Goal: Task Accomplishment & Management: Manage account settings

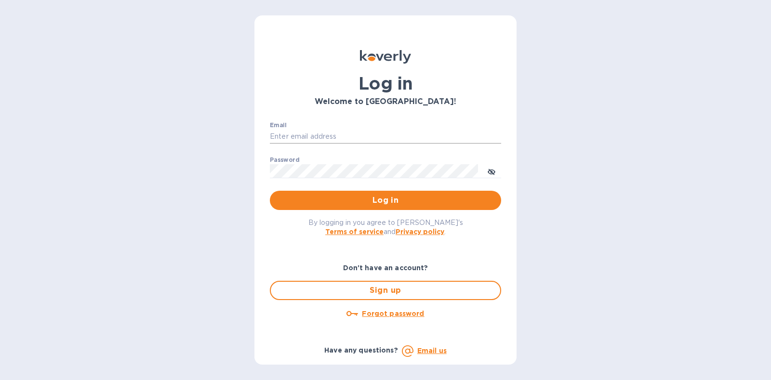
click at [330, 139] on input "Email" at bounding box center [385, 137] width 231 height 14
type input "[EMAIL_ADDRESS][DOMAIN_NAME]"
click at [354, 195] on span "Log in" at bounding box center [385, 201] width 216 height 12
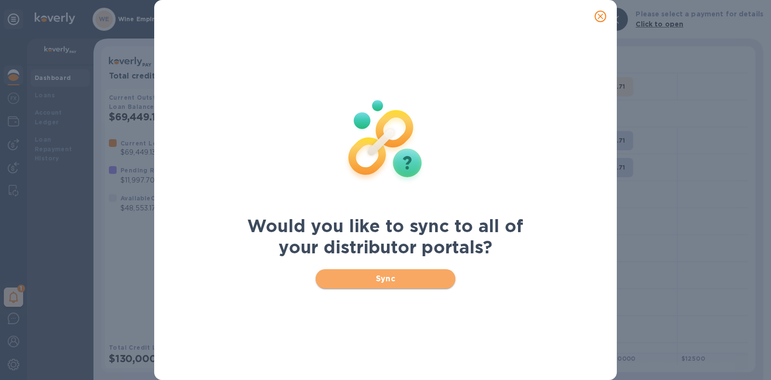
click at [355, 271] on button "Sync" at bounding box center [385, 278] width 140 height 19
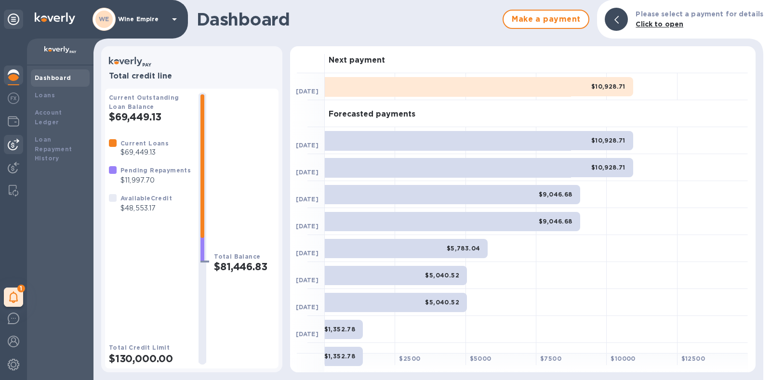
click at [15, 141] on img at bounding box center [14, 145] width 12 height 12
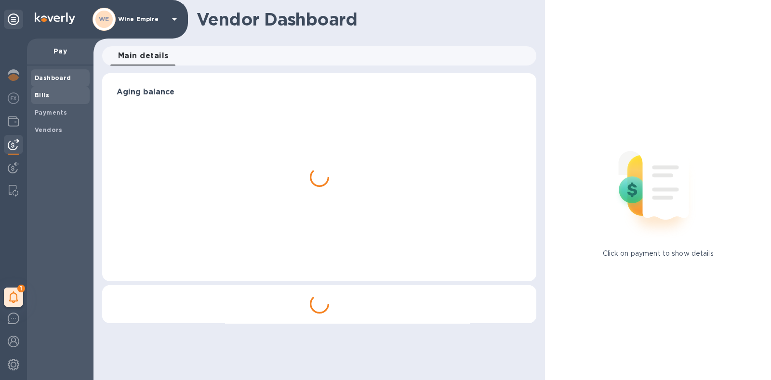
click at [43, 97] on b "Bills" at bounding box center [42, 95] width 14 height 7
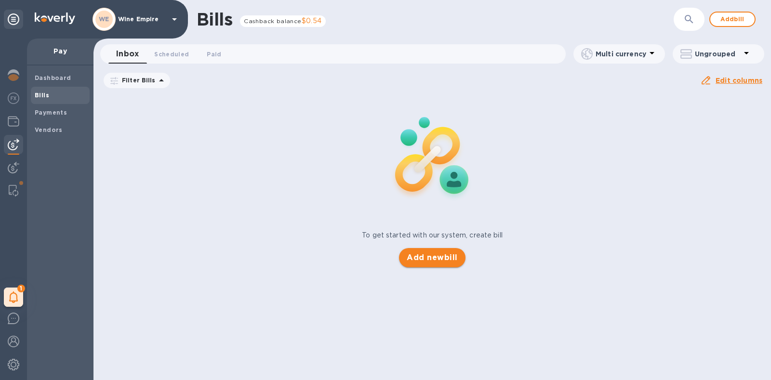
click at [424, 255] on span "Add new bill" at bounding box center [431, 258] width 51 height 12
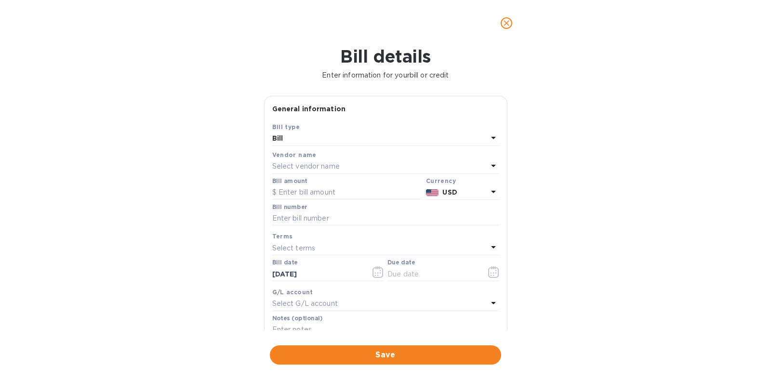
click at [349, 166] on div "Select vendor name" at bounding box center [379, 166] width 215 height 13
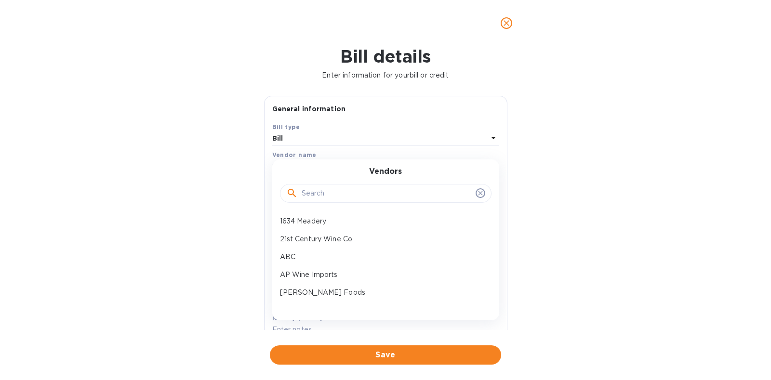
click at [354, 196] on input "text" at bounding box center [386, 193] width 170 height 14
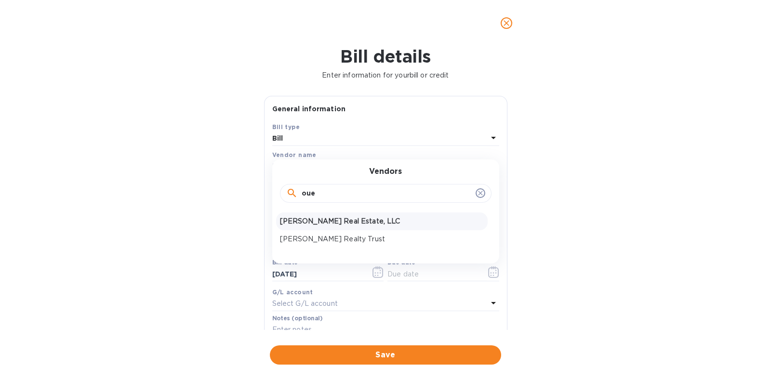
type input "oue"
click at [347, 219] on p "[PERSON_NAME] Real Estate, LLC" at bounding box center [382, 221] width 204 height 10
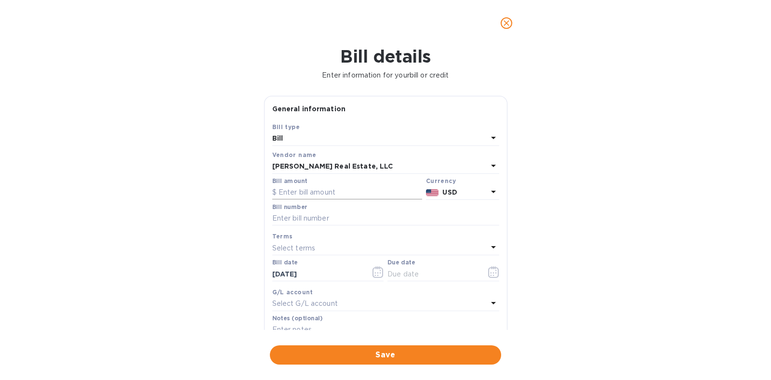
click at [332, 192] on input "text" at bounding box center [347, 192] width 150 height 14
type input "4,261.28"
click at [328, 214] on input "text" at bounding box center [385, 218] width 227 height 14
type input "B0872025"
click at [490, 275] on icon "button" at bounding box center [490, 275] width 1 height 1
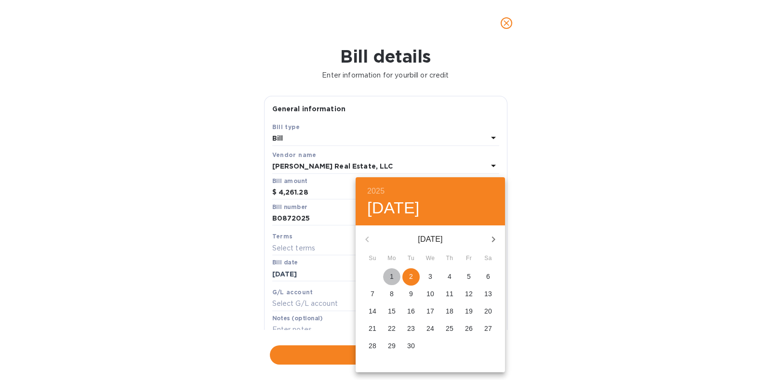
click at [397, 273] on span "1" at bounding box center [391, 277] width 17 height 10
type input "[DATE]"
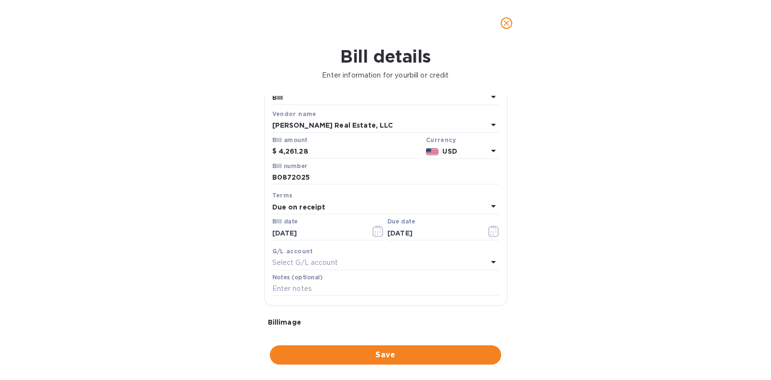
scroll to position [60, 0]
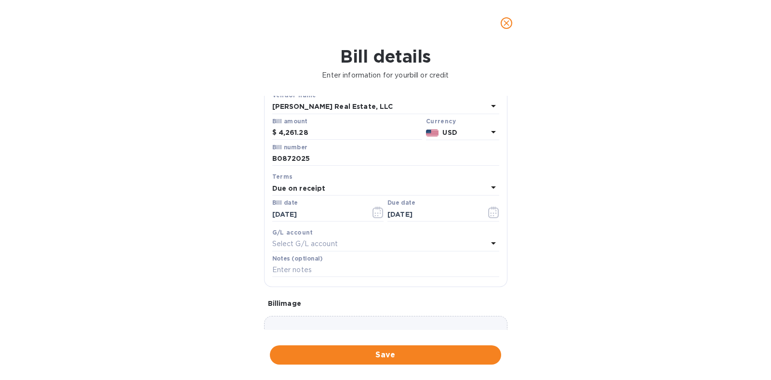
click at [341, 245] on div "Select G/L account" at bounding box center [379, 243] width 215 height 13
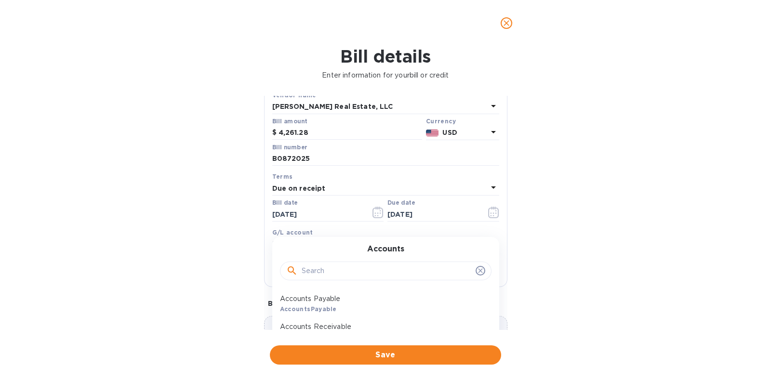
click at [354, 268] on input "text" at bounding box center [386, 271] width 170 height 14
type input "lease"
click at [332, 323] on p "Rent & Lease" at bounding box center [382, 327] width 204 height 10
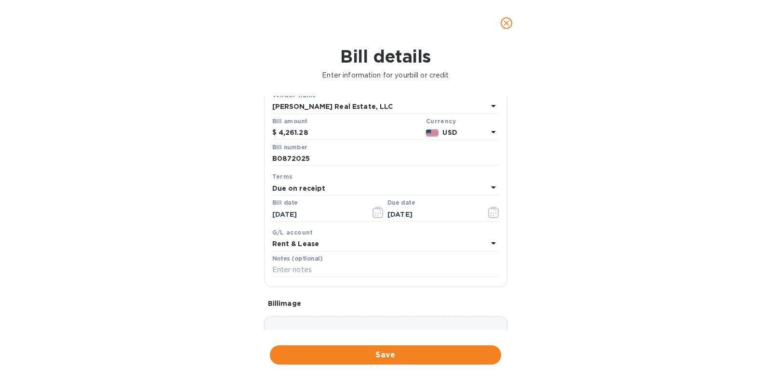
scroll to position [126, 0]
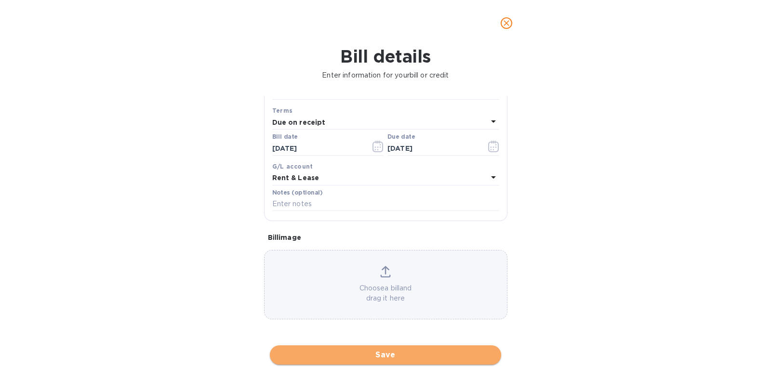
click at [369, 348] on button "Save" at bounding box center [385, 354] width 231 height 19
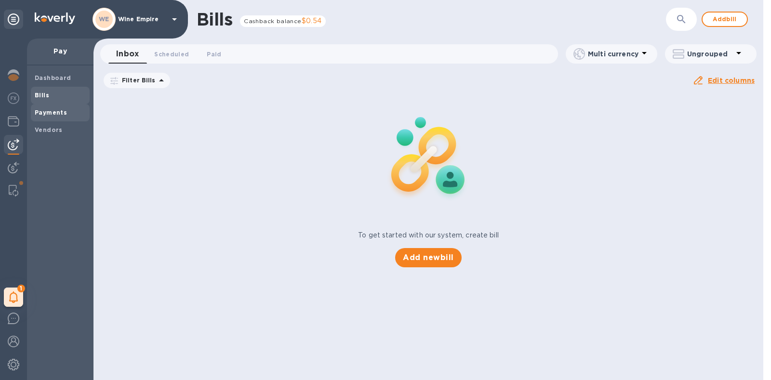
click at [70, 106] on div "Payments" at bounding box center [60, 112] width 59 height 17
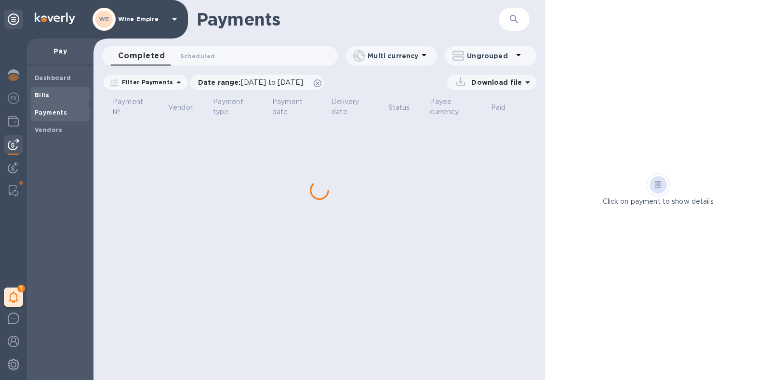
click at [50, 92] on span "Bills" at bounding box center [60, 96] width 51 height 10
